Goal: Information Seeking & Learning: Find specific fact

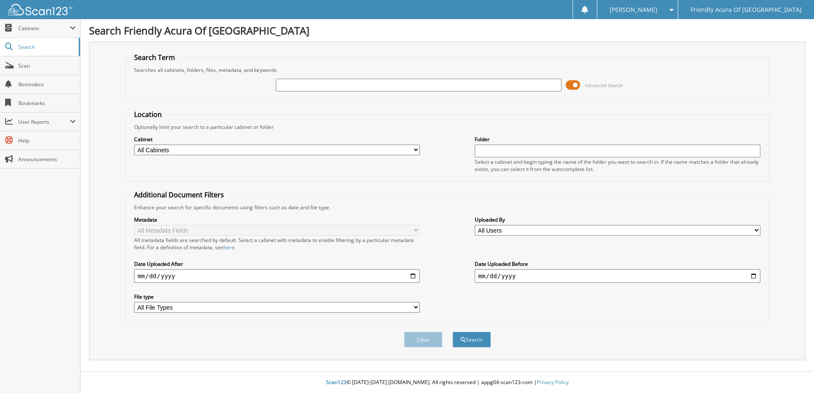
click at [571, 87] on span at bounding box center [573, 85] width 14 height 13
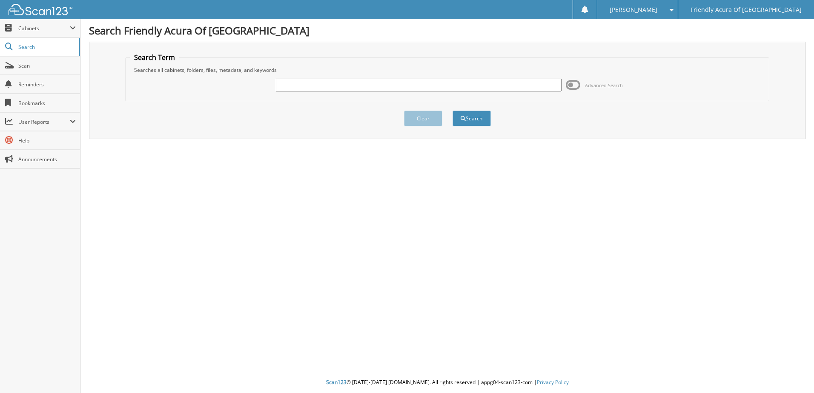
click at [341, 87] on input "text" at bounding box center [419, 85] width 286 height 13
type input "39098"
click at [452, 111] on button "Search" at bounding box center [471, 119] width 38 height 16
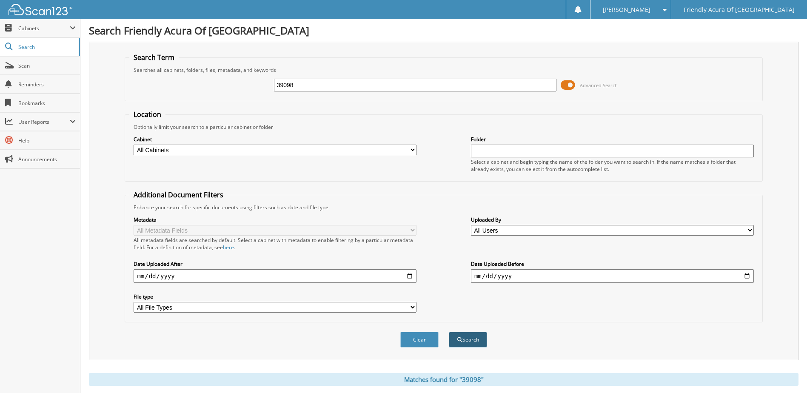
click at [476, 340] on button "Search" at bounding box center [468, 340] width 38 height 16
click at [572, 86] on span at bounding box center [568, 85] width 14 height 13
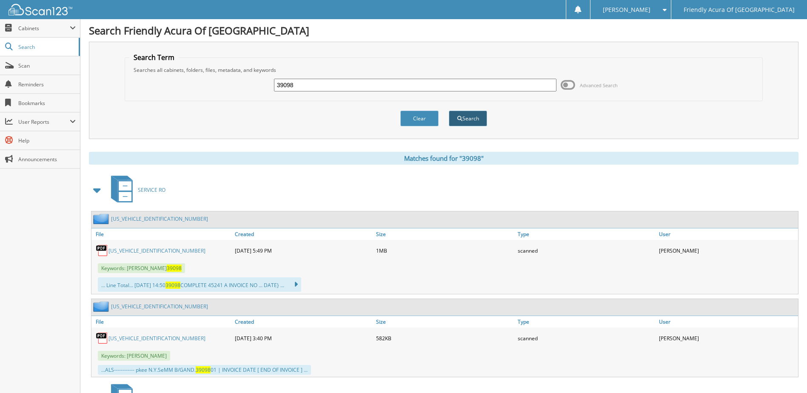
click at [461, 122] on button "Search" at bounding box center [468, 119] width 38 height 16
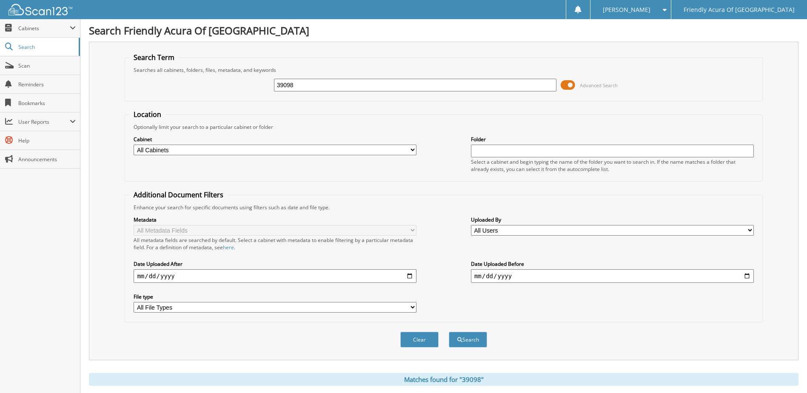
click at [572, 89] on span at bounding box center [568, 85] width 14 height 13
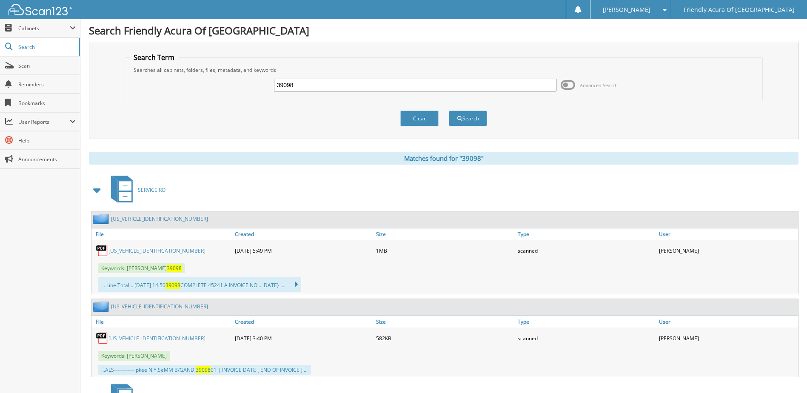
click at [139, 252] on link "[US_VEHICLE_IDENTIFICATION_NUMBER]" at bounding box center [157, 250] width 97 height 7
